Goal: Transaction & Acquisition: Download file/media

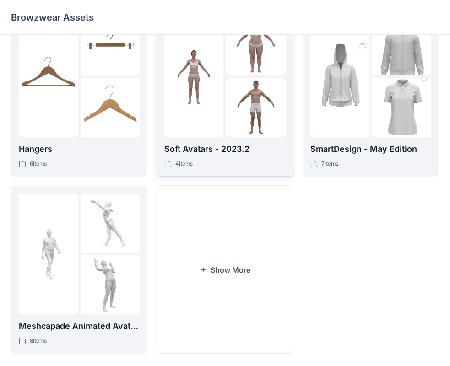
scroll to position [182, 0]
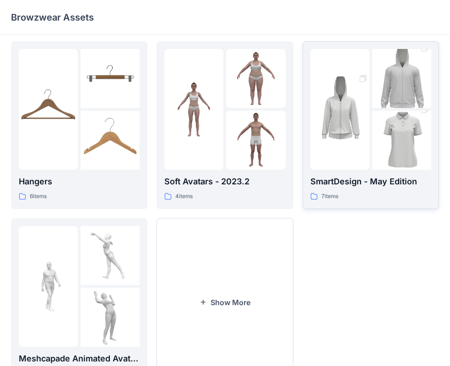
click at [349, 146] on img at bounding box center [339, 109] width 59 height 89
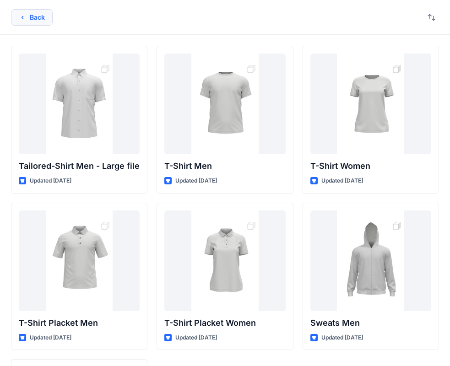
click at [32, 16] on button "Back" at bounding box center [32, 17] width 42 height 16
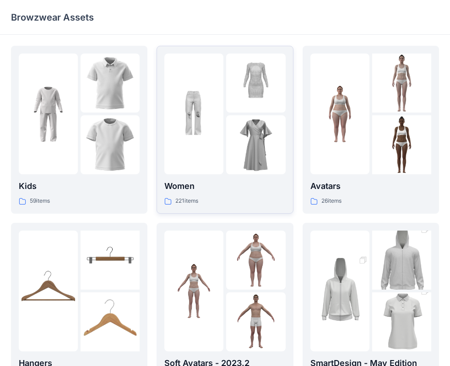
click at [211, 130] on img at bounding box center [193, 114] width 59 height 59
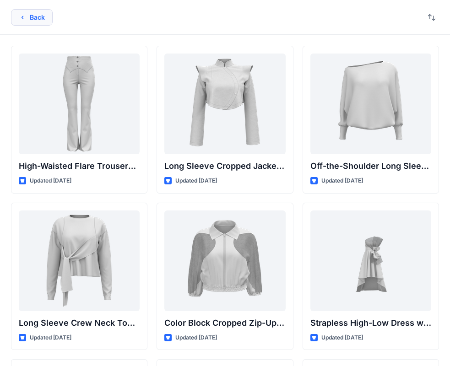
click at [23, 19] on icon "button" at bounding box center [22, 17] width 7 height 7
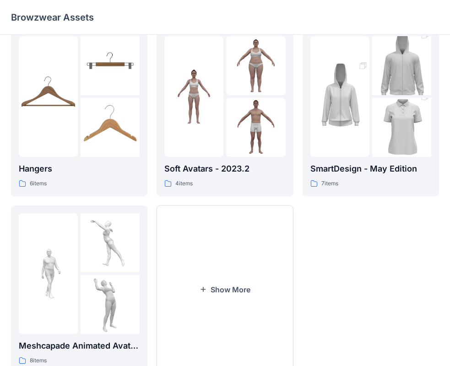
scroll to position [227, 0]
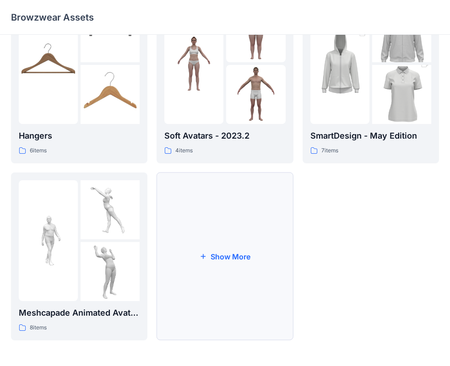
click at [237, 247] on button "Show More" at bounding box center [225, 257] width 136 height 168
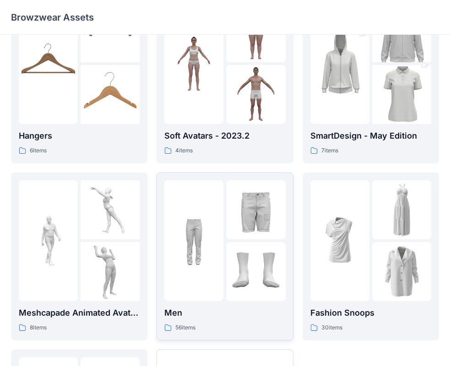
click at [243, 239] on div at bounding box center [255, 240] width 59 height 121
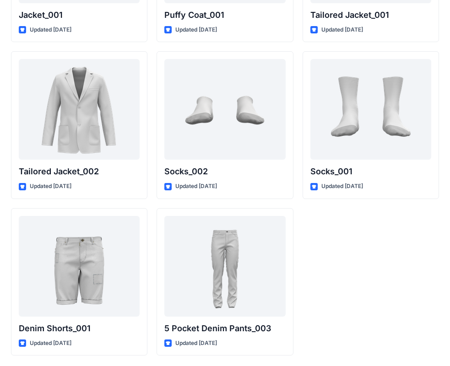
scroll to position [2660, 0]
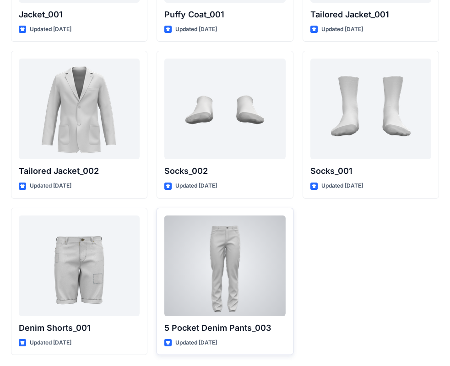
click at [238, 272] on div at bounding box center [224, 266] width 121 height 101
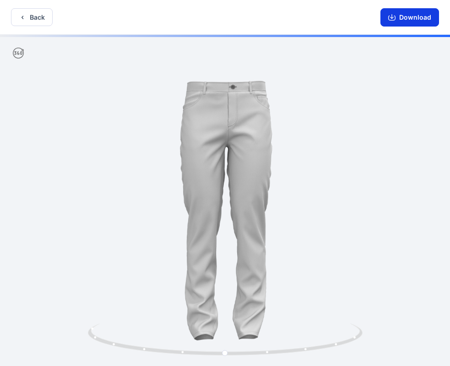
click at [417, 21] on button "Download" at bounding box center [409, 17] width 59 height 18
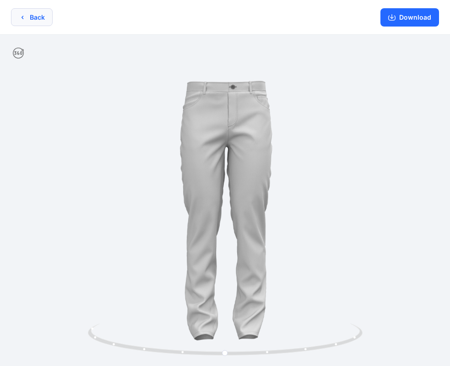
click at [30, 19] on button "Back" at bounding box center [32, 17] width 42 height 18
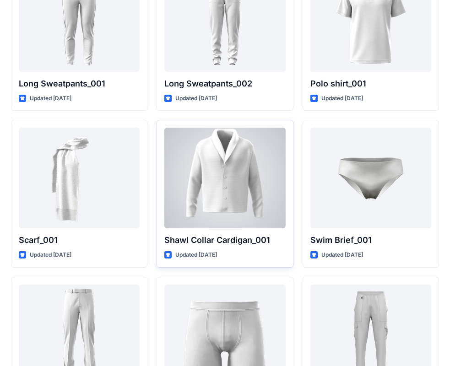
scroll to position [2202, 0]
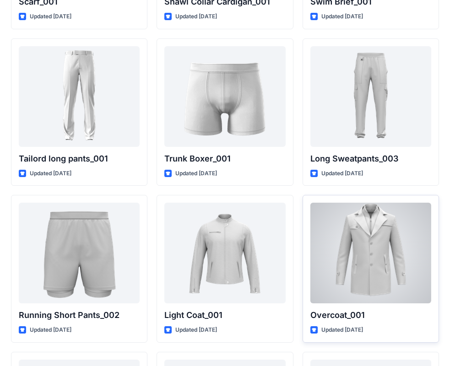
click at [344, 244] on div at bounding box center [370, 253] width 121 height 101
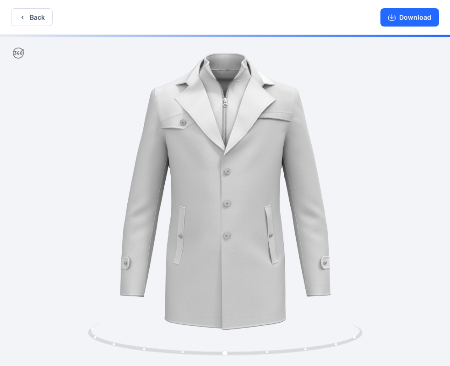
click at [422, 28] on div "Download" at bounding box center [409, 17] width 81 height 34
click at [411, 22] on button "Download" at bounding box center [409, 17] width 59 height 18
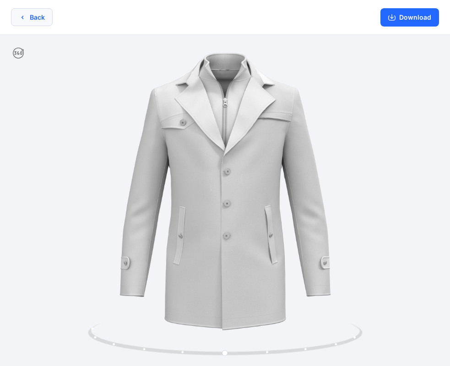
click at [18, 17] on button "Back" at bounding box center [32, 17] width 42 height 18
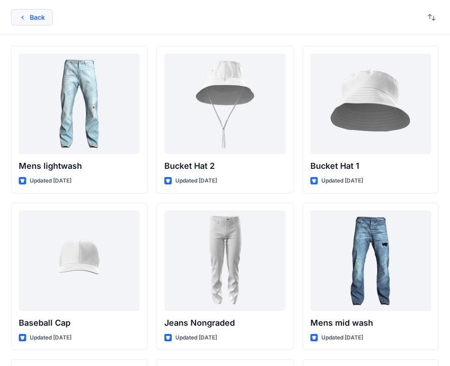
click at [16, 19] on button "Back" at bounding box center [32, 17] width 42 height 16
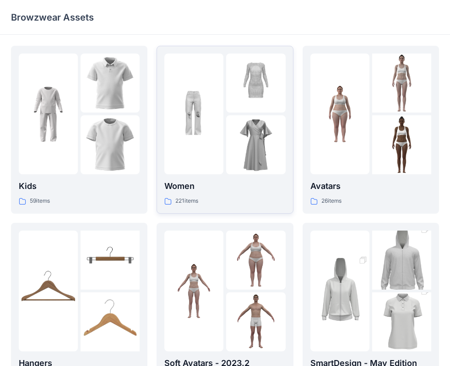
click at [203, 116] on img at bounding box center [193, 114] width 59 height 59
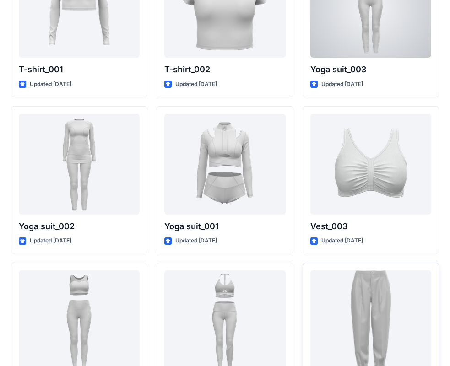
scroll to position [5033, 0]
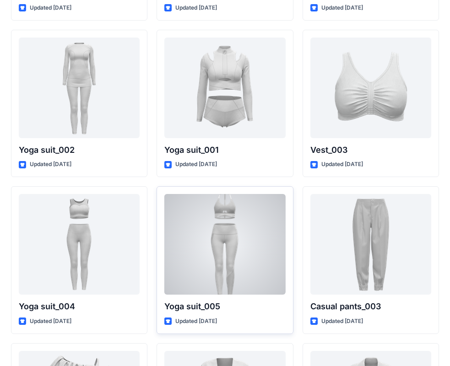
click at [223, 241] on div at bounding box center [224, 244] width 121 height 101
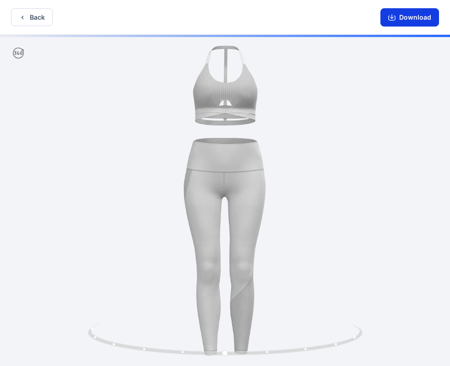
click at [412, 21] on button "Download" at bounding box center [409, 17] width 59 height 18
